Goal: Task Accomplishment & Management: Use online tool/utility

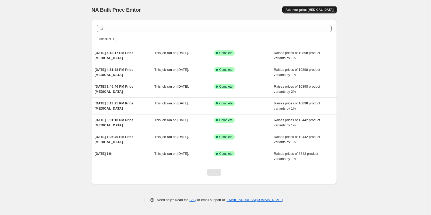
click at [305, 12] on span "Add new price change job" at bounding box center [309, 10] width 48 height 4
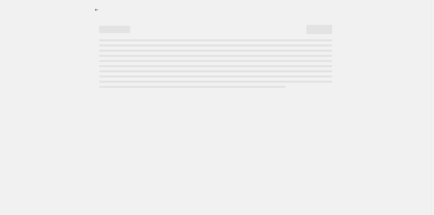
select select "percentage"
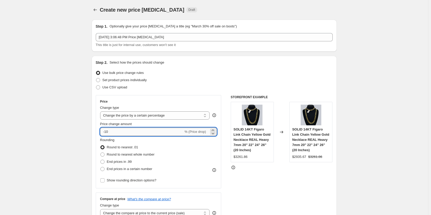
click at [129, 133] on input "-10" at bounding box center [141, 132] width 83 height 8
type input "2"
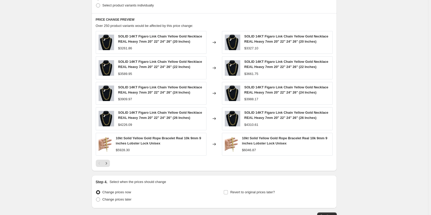
scroll to position [310, 0]
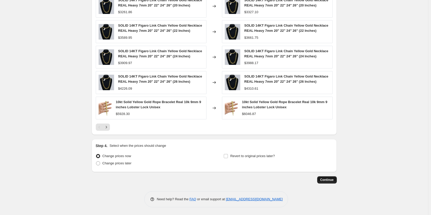
click at [328, 178] on span "Continue" at bounding box center [326, 180] width 13 height 4
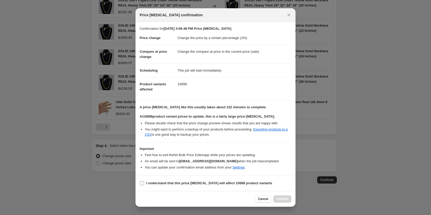
click at [141, 181] on input "I understand that this price change job will affect 10898 product variants" at bounding box center [142, 183] width 4 height 4
checkbox input "true"
click at [283, 200] on span "Confirm" at bounding box center [282, 199] width 12 height 4
